Goal: Information Seeking & Learning: Learn about a topic

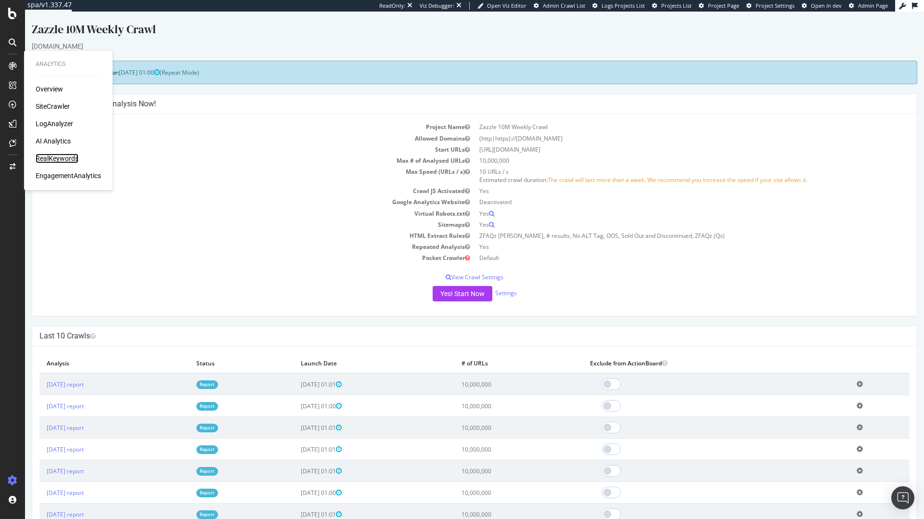
click at [61, 154] on div "RealKeywords" at bounding box center [57, 159] width 43 height 10
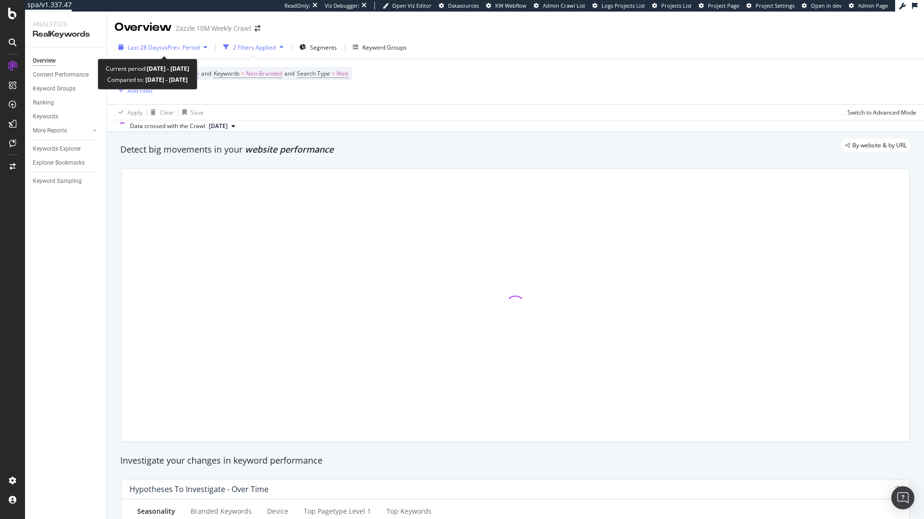
click at [170, 44] on span "vs Prev. Period" at bounding box center [181, 47] width 38 height 8
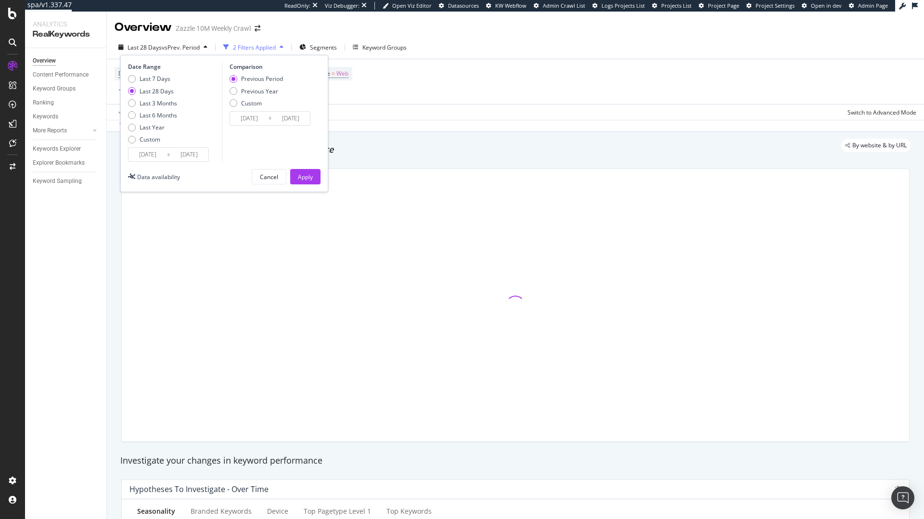
click at [155, 176] on div "Data availability" at bounding box center [158, 177] width 43 height 8
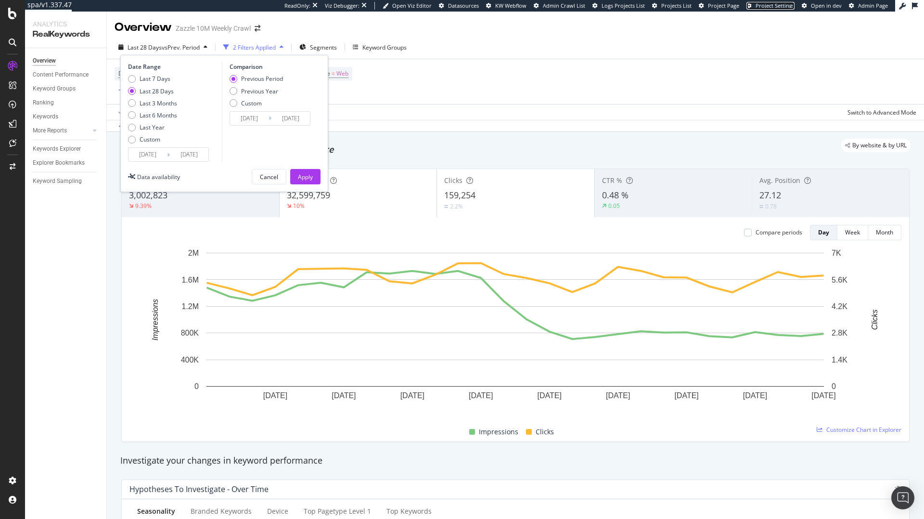
click at [757, 6] on span "Project Settings" at bounding box center [775, 5] width 39 height 7
